Goal: Find specific page/section

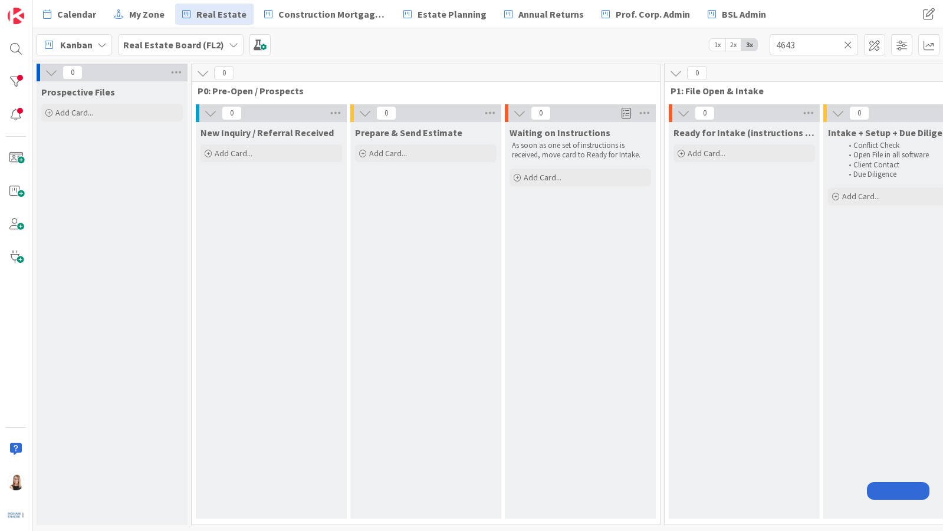
click at [803, 50] on input "4643" at bounding box center [814, 44] width 88 height 21
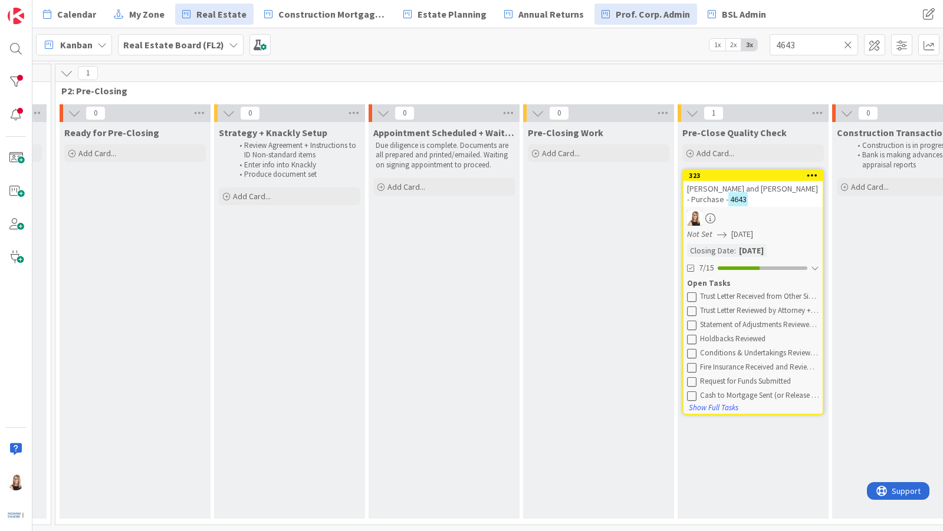
drag, startPoint x: 816, startPoint y: 46, endPoint x: 670, endPoint y: 19, distance: 148.2
click at [691, 32] on div "Kanban Real Estate Board (FL2) 1x 2x 3x 4643" at bounding box center [487, 44] width 911 height 32
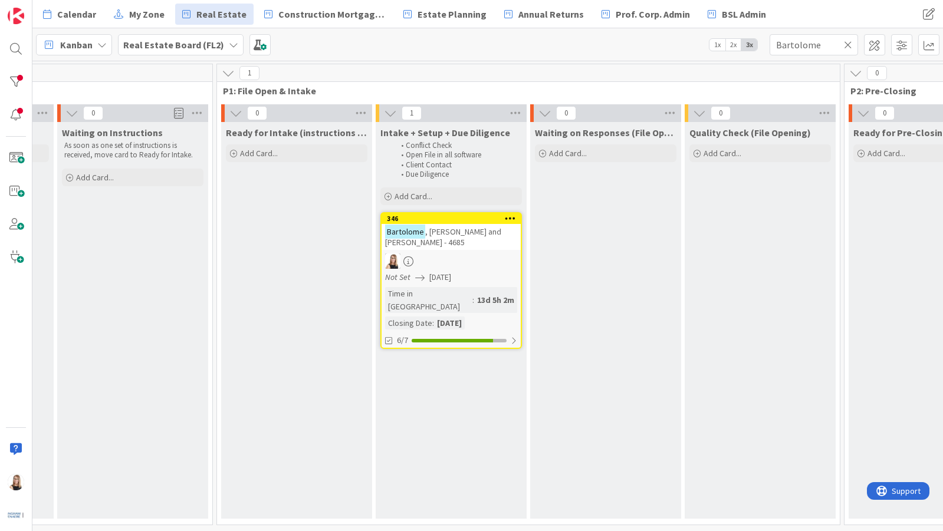
scroll to position [0, 450]
type input "Bartolome"
click at [484, 333] on div "6/7" at bounding box center [448, 340] width 139 height 15
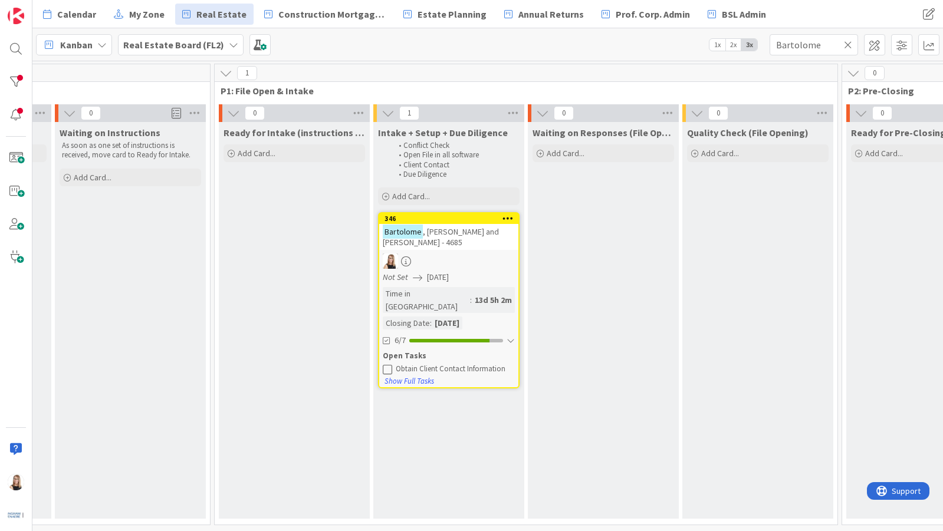
click at [386, 365] on icon at bounding box center [387, 369] width 9 height 9
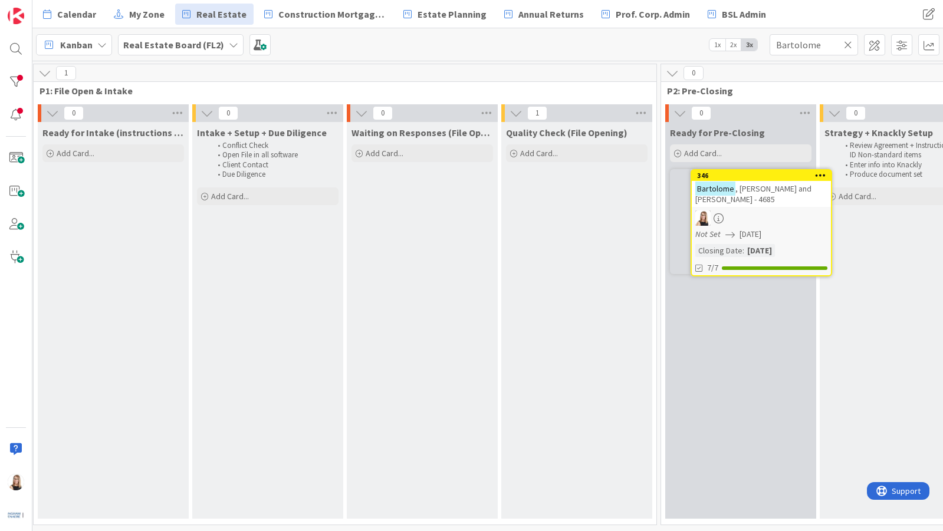
scroll to position [0, 640]
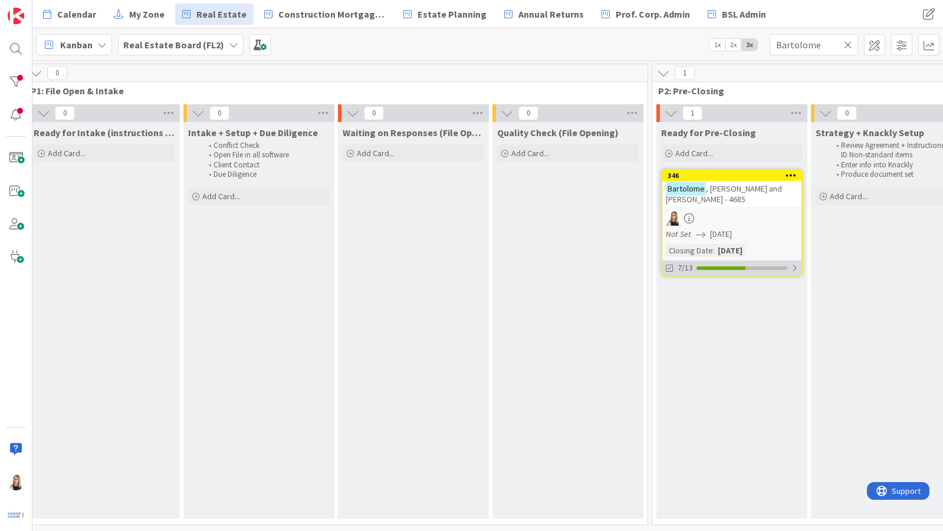
click at [742, 267] on div at bounding box center [721, 269] width 49 height 4
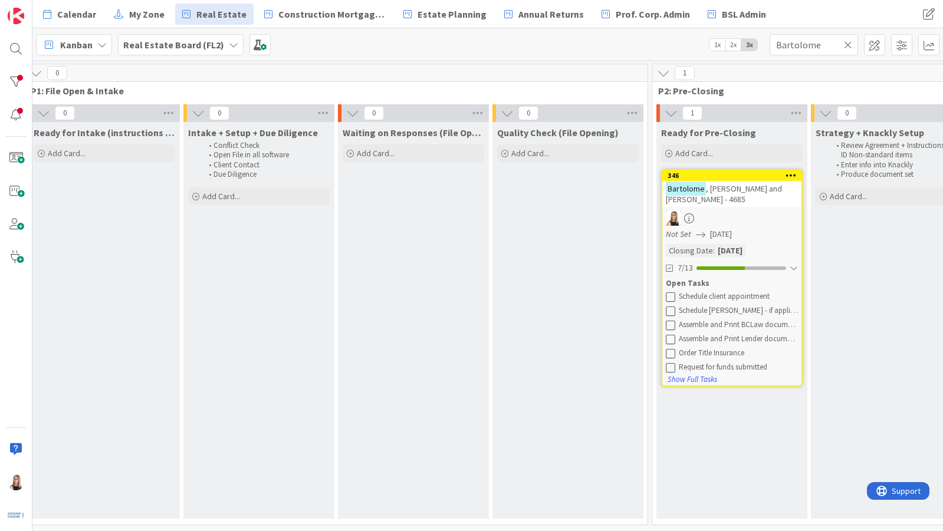
click at [668, 297] on icon at bounding box center [670, 296] width 9 height 9
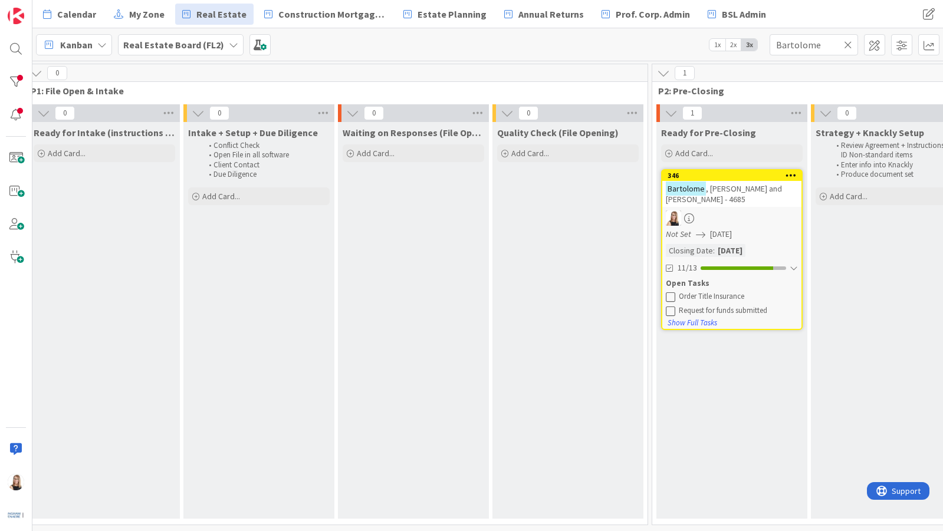
click at [668, 297] on icon at bounding box center [670, 296] width 9 height 9
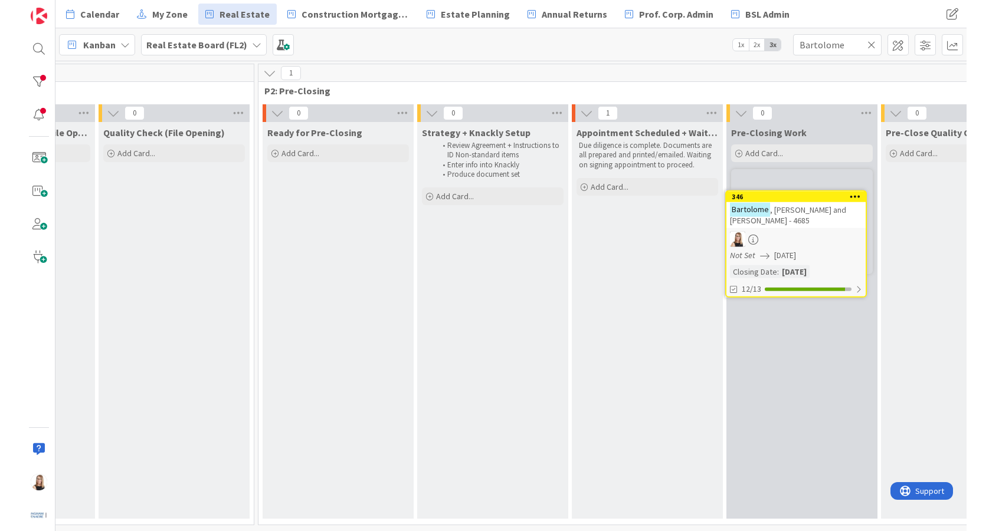
scroll to position [0, 1071]
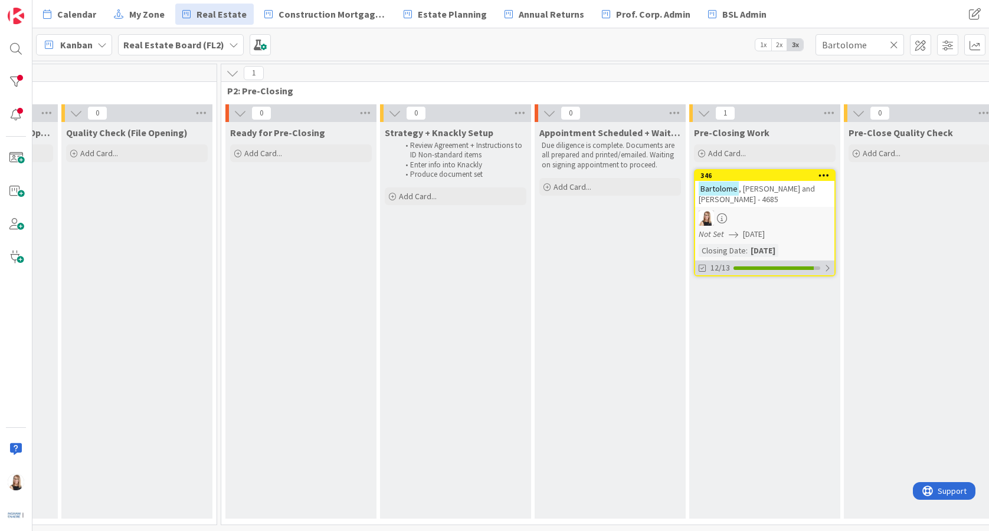
click at [810, 270] on div "12/13" at bounding box center [764, 268] width 139 height 15
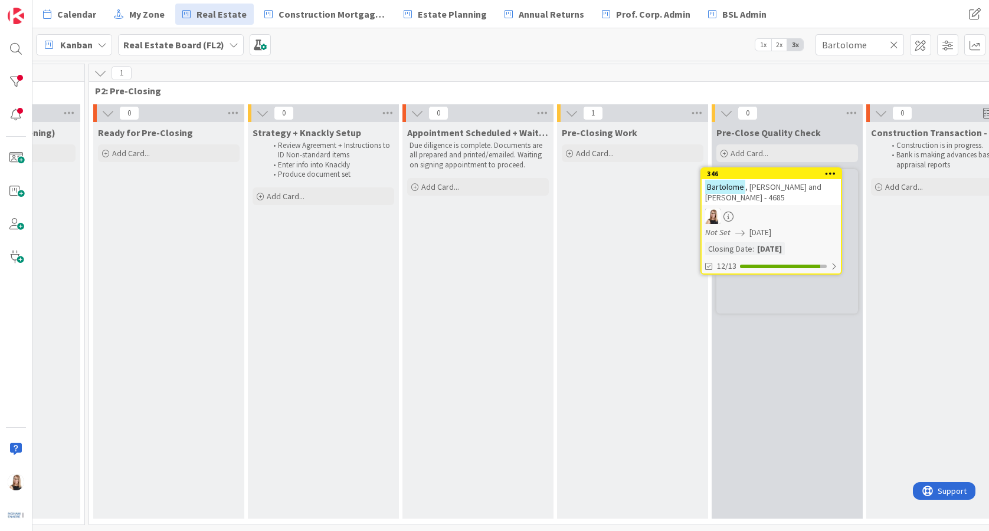
scroll to position [0, 1212]
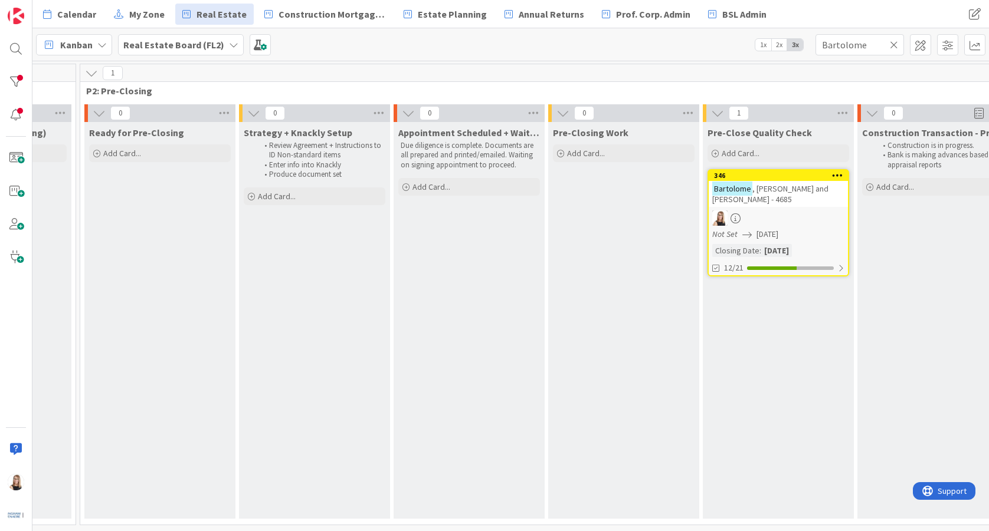
drag, startPoint x: 782, startPoint y: 185, endPoint x: 930, endPoint y: 2, distance: 236.1
